Goal: Transaction & Acquisition: Purchase product/service

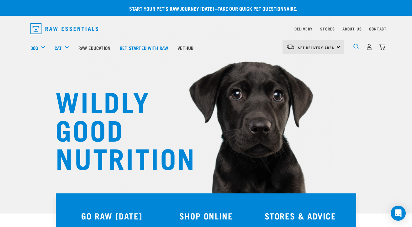
click at [355, 48] on img "dropdown navigation" at bounding box center [356, 47] width 6 height 6
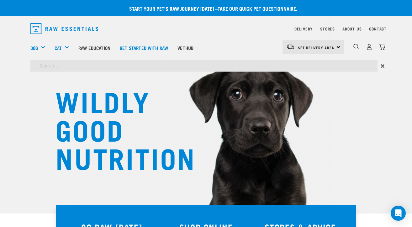
click at [95, 73] on div "×" at bounding box center [206, 67] width 412 height 14
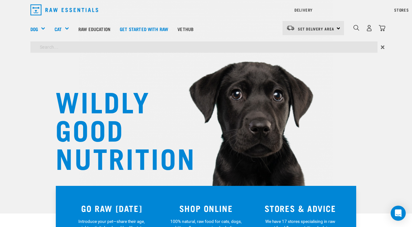
type input "duck"
click at [115, 48] on input "duck" at bounding box center [203, 46] width 347 height 11
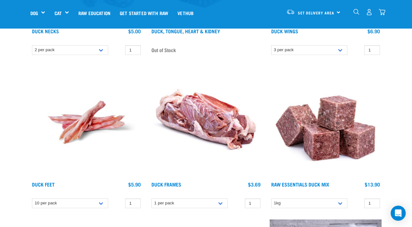
scroll to position [199, 0]
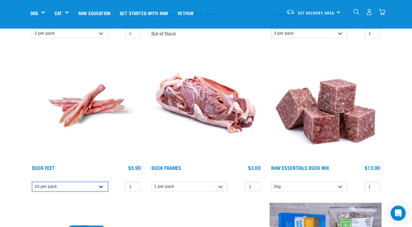
click at [62, 190] on select "10 per pack" at bounding box center [70, 186] width 76 height 10
click at [78, 110] on img at bounding box center [86, 106] width 112 height 112
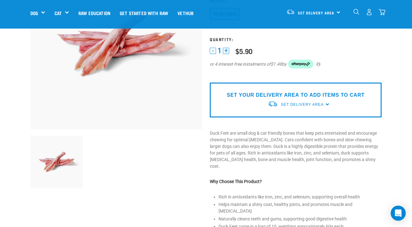
scroll to position [90, 0]
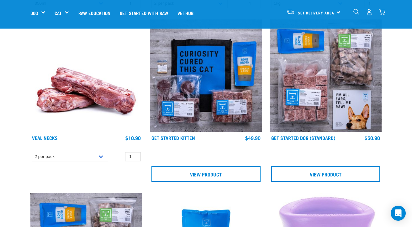
scroll to position [998, 0]
